Goal: Find specific page/section: Find specific page/section

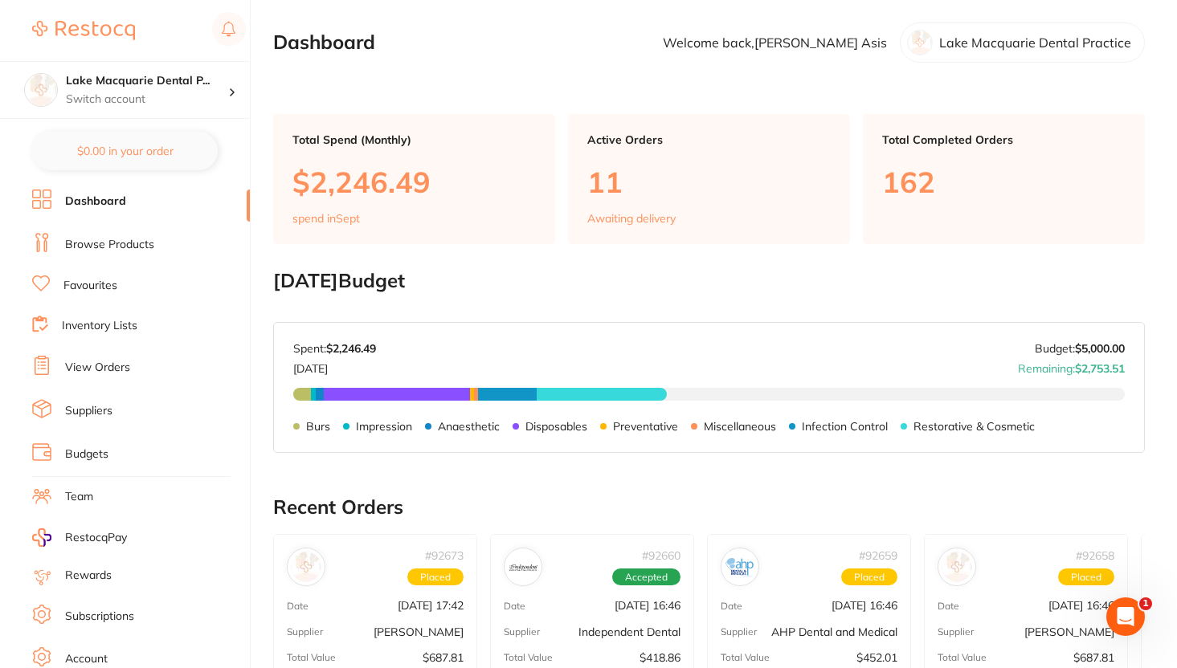
click at [120, 281] on li "Favourites" at bounding box center [141, 286] width 218 height 21
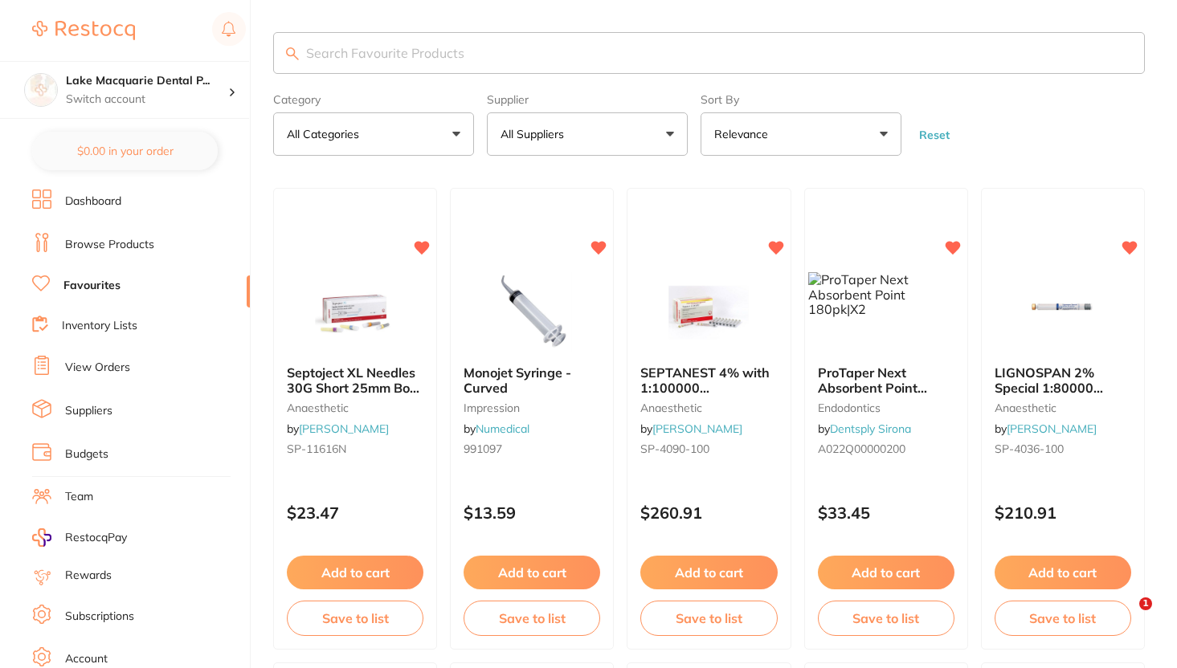
click at [423, 55] on input "search" at bounding box center [709, 53] width 872 height 42
paste input "2381M"
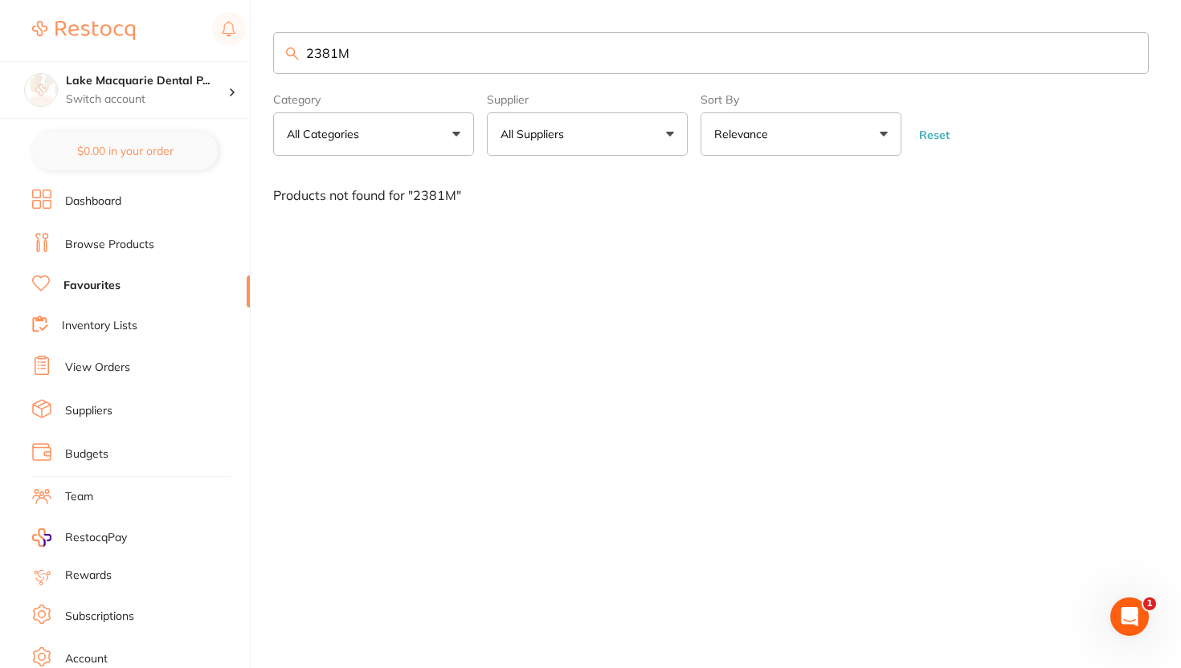
click at [451, 57] on input "2381M" at bounding box center [711, 53] width 876 height 42
paste input "F"
type input "2"
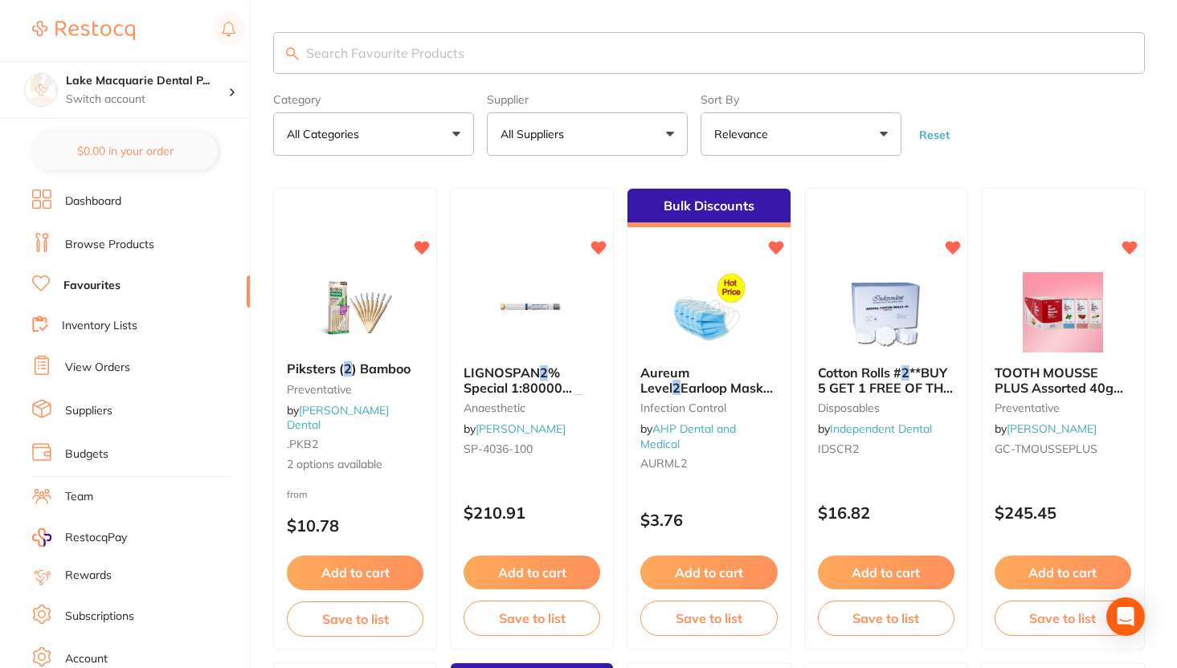
click at [597, 141] on button "All Suppliers" at bounding box center [587, 133] width 201 height 43
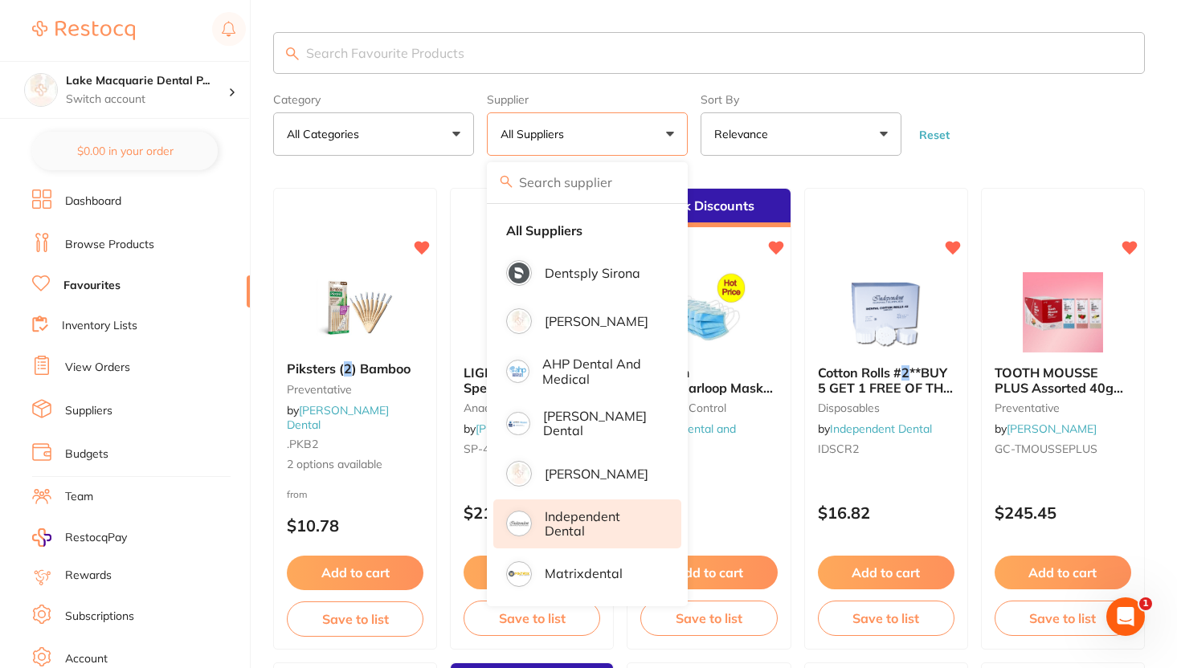
click at [557, 529] on p "Independent Dental" at bounding box center [602, 524] width 114 height 30
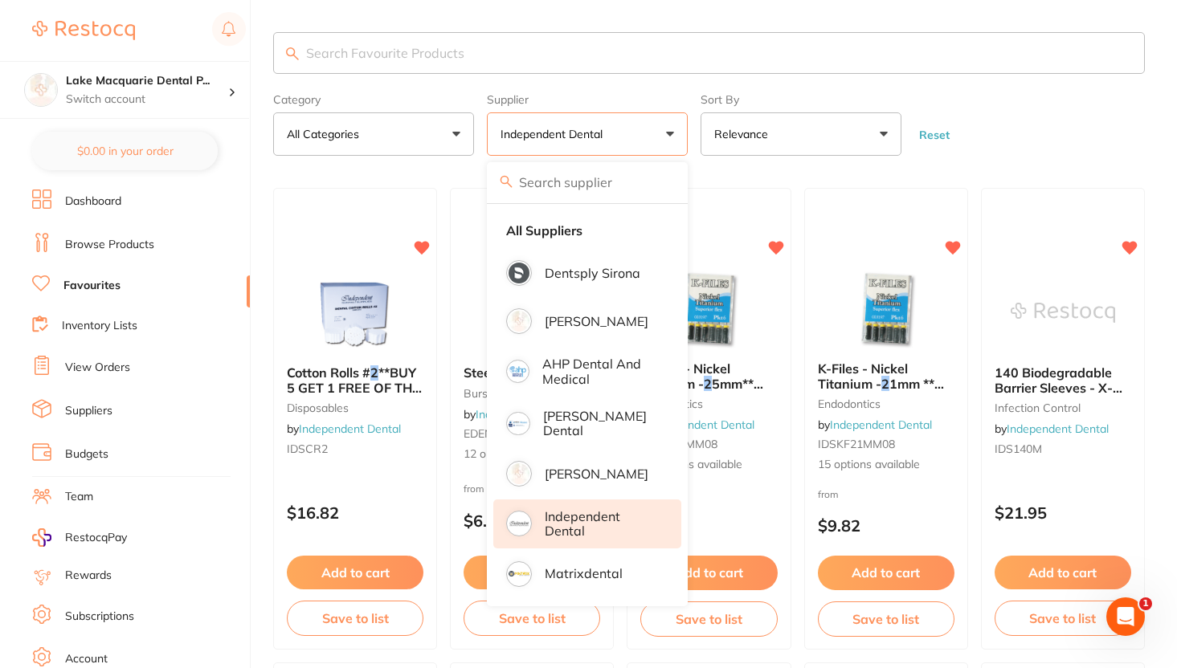
click at [1031, 87] on form "Category All Categories All Categories burs disposables endodontics infection c…" at bounding box center [709, 121] width 872 height 69
